Goal: Information Seeking & Learning: Learn about a topic

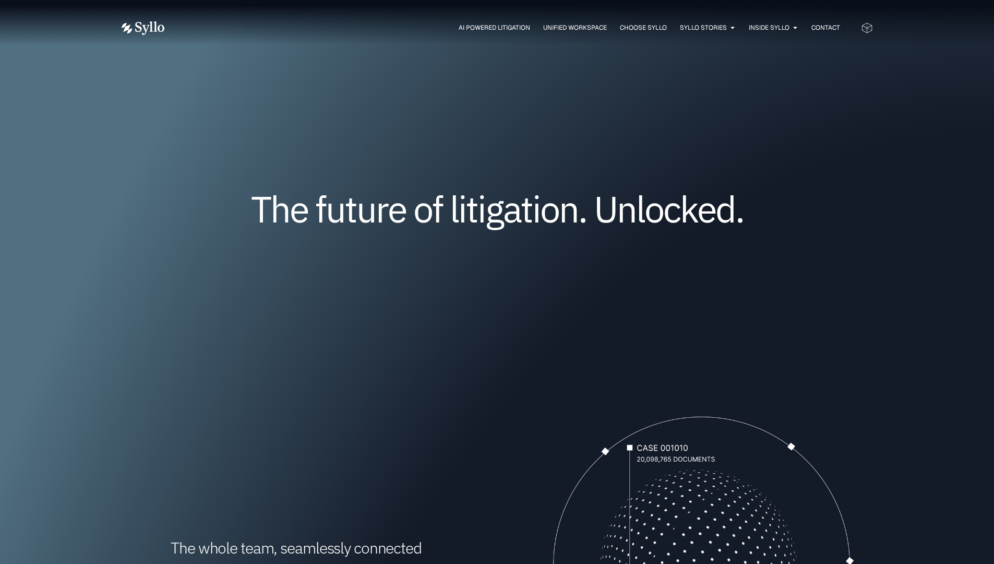
click at [699, 27] on span "Syllo Stories" at bounding box center [703, 27] width 47 height 9
